Goal: Task Accomplishment & Management: Use online tool/utility

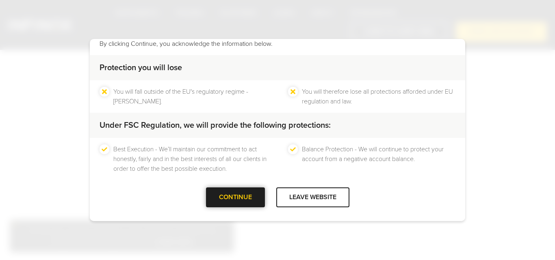
click at [235, 198] on div at bounding box center [235, 198] width 0 height 0
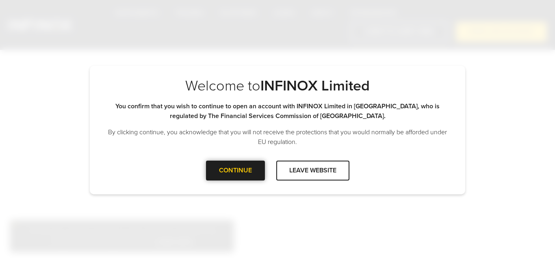
click at [228, 178] on div "CONTINUE" at bounding box center [235, 171] width 59 height 20
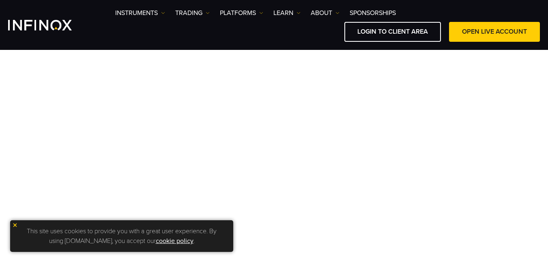
click at [14, 224] on img at bounding box center [15, 225] width 6 height 6
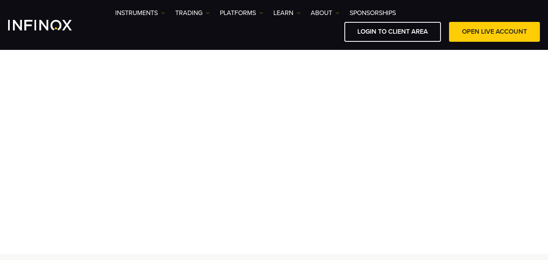
scroll to position [62, 0]
click at [309, 50] on div "Instruments Instruments Product Information TRADING" at bounding box center [274, 25] width 548 height 50
